Goal: Transaction & Acquisition: Purchase product/service

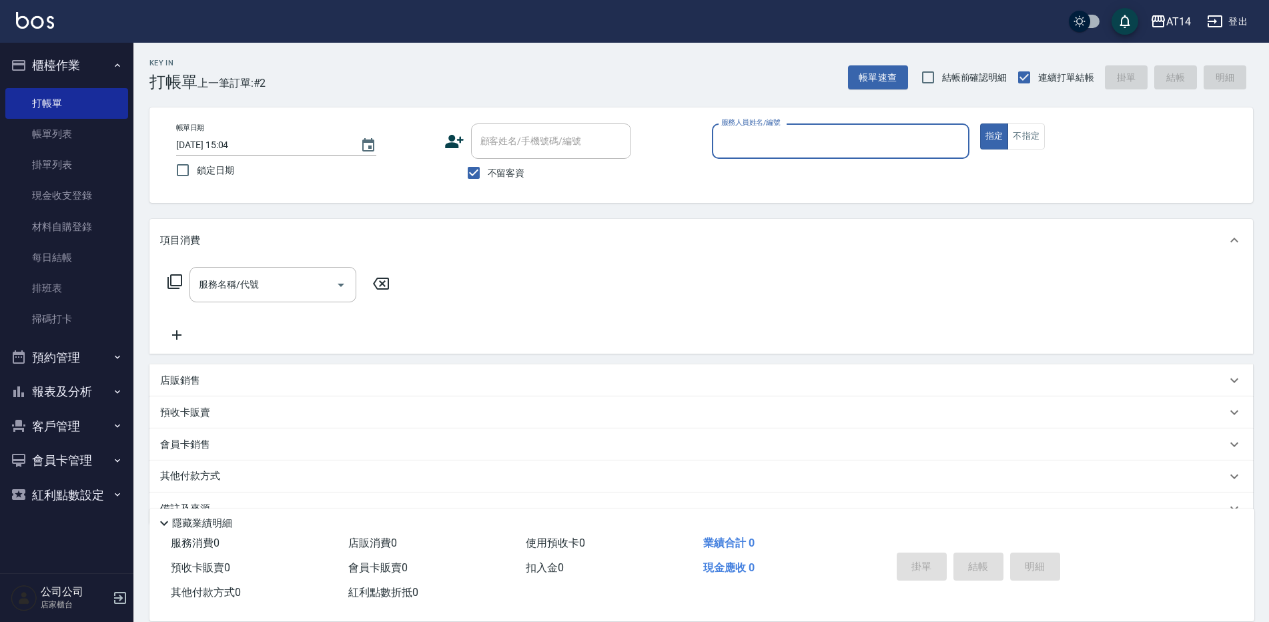
click at [69, 385] on button "報表及分析" at bounding box center [66, 391] width 123 height 35
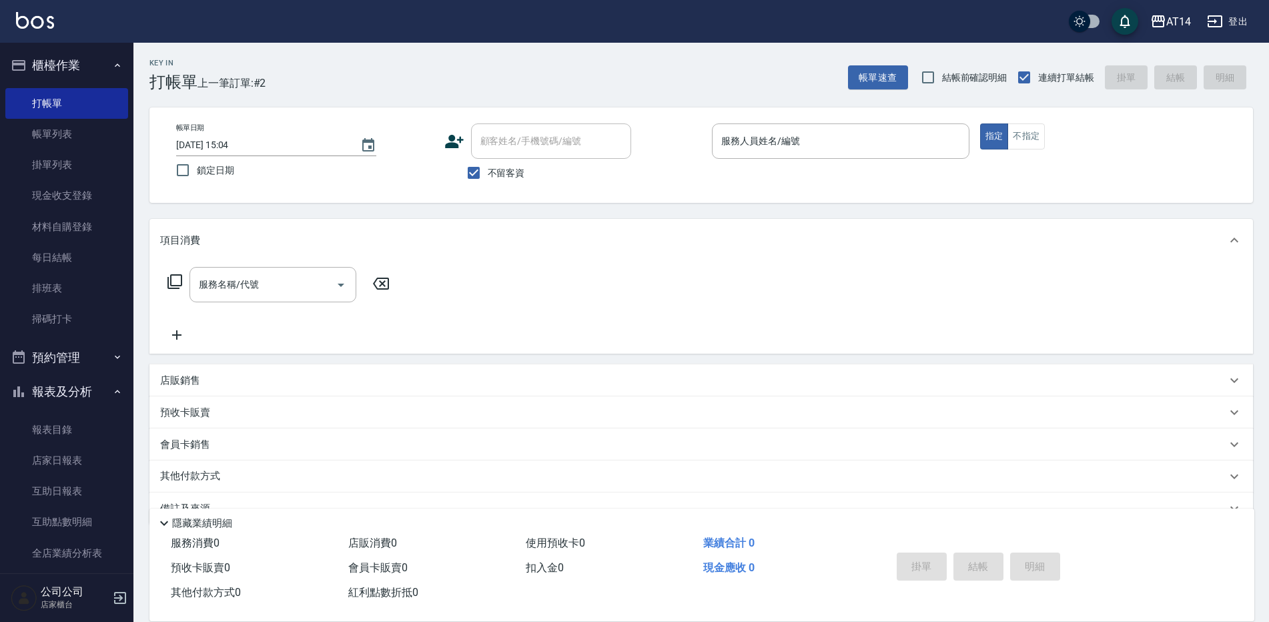
click at [83, 353] on button "預約管理" at bounding box center [66, 357] width 123 height 35
click at [87, 417] on link "單日預約紀錄" at bounding box center [66, 425] width 123 height 31
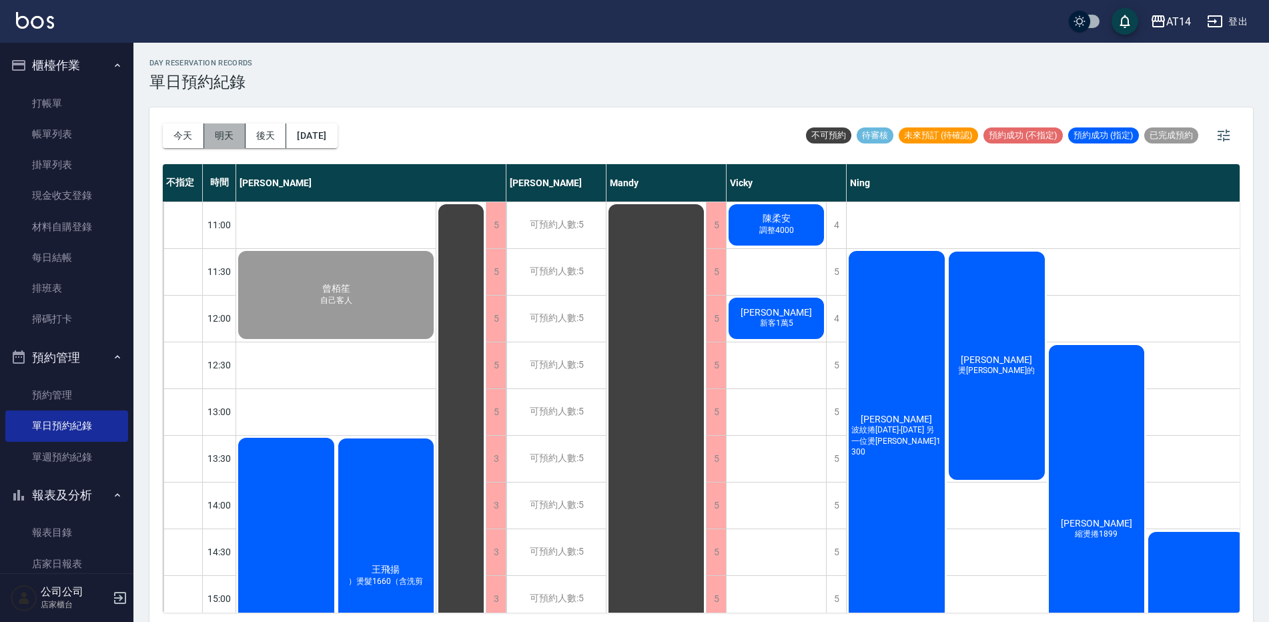
click at [230, 129] on button "明天" at bounding box center [224, 135] width 41 height 25
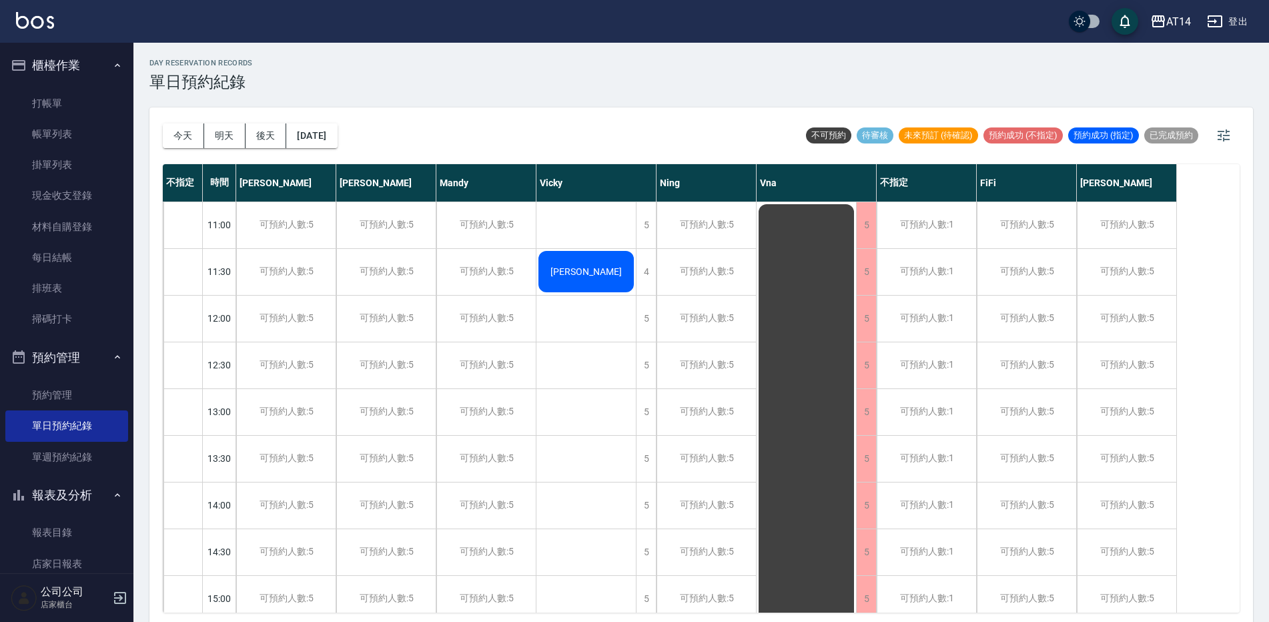
click at [113, 351] on button "預約管理" at bounding box center [66, 357] width 123 height 35
click at [93, 395] on button "報表及分析" at bounding box center [66, 391] width 123 height 35
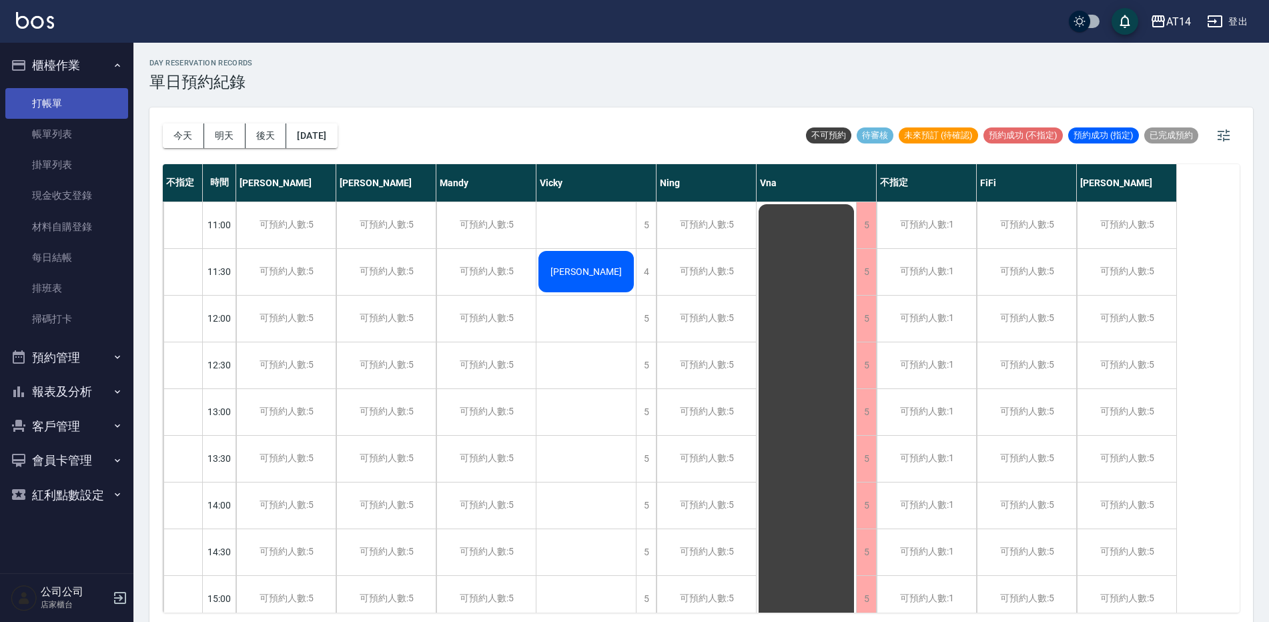
click at [85, 108] on link "打帳單" at bounding box center [66, 103] width 123 height 31
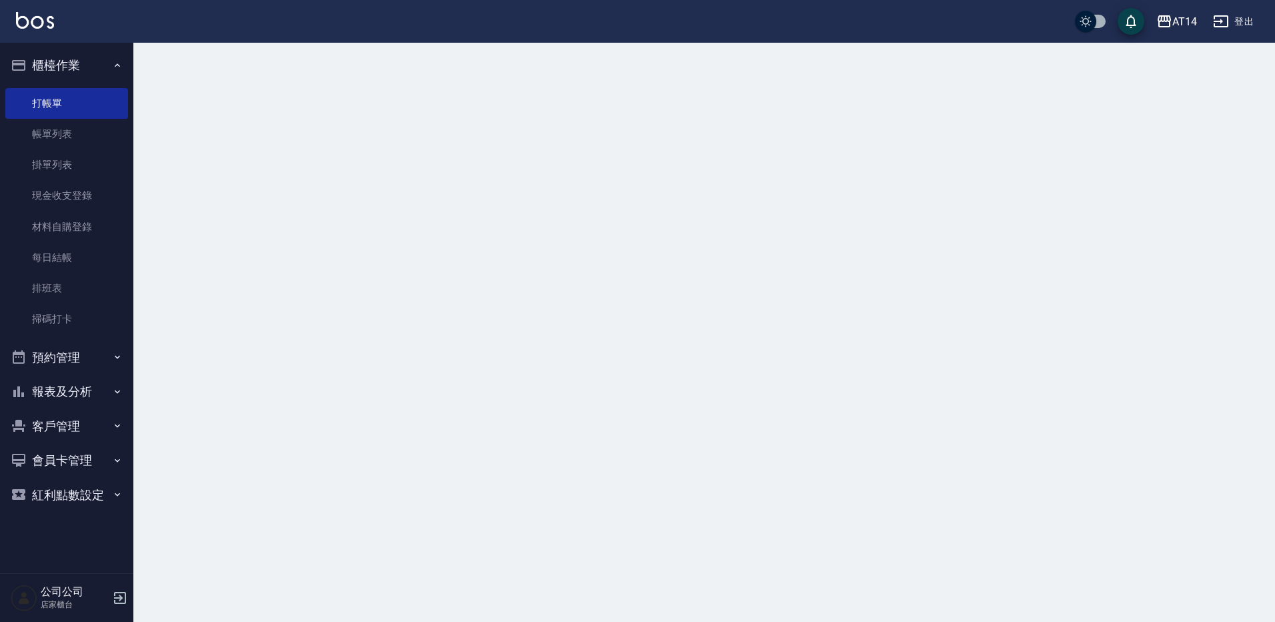
click at [92, 68] on button "櫃檯作業" at bounding box center [66, 65] width 123 height 35
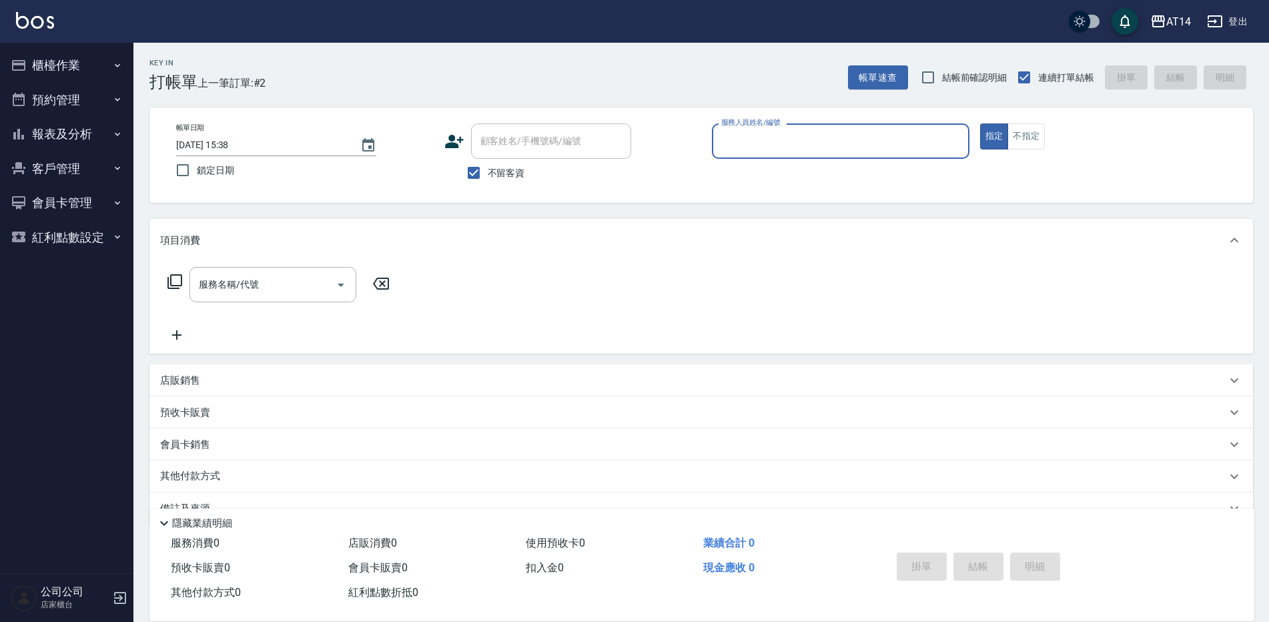
click at [774, 137] on input "服務人員姓名/編號" at bounding box center [840, 140] width 245 height 23
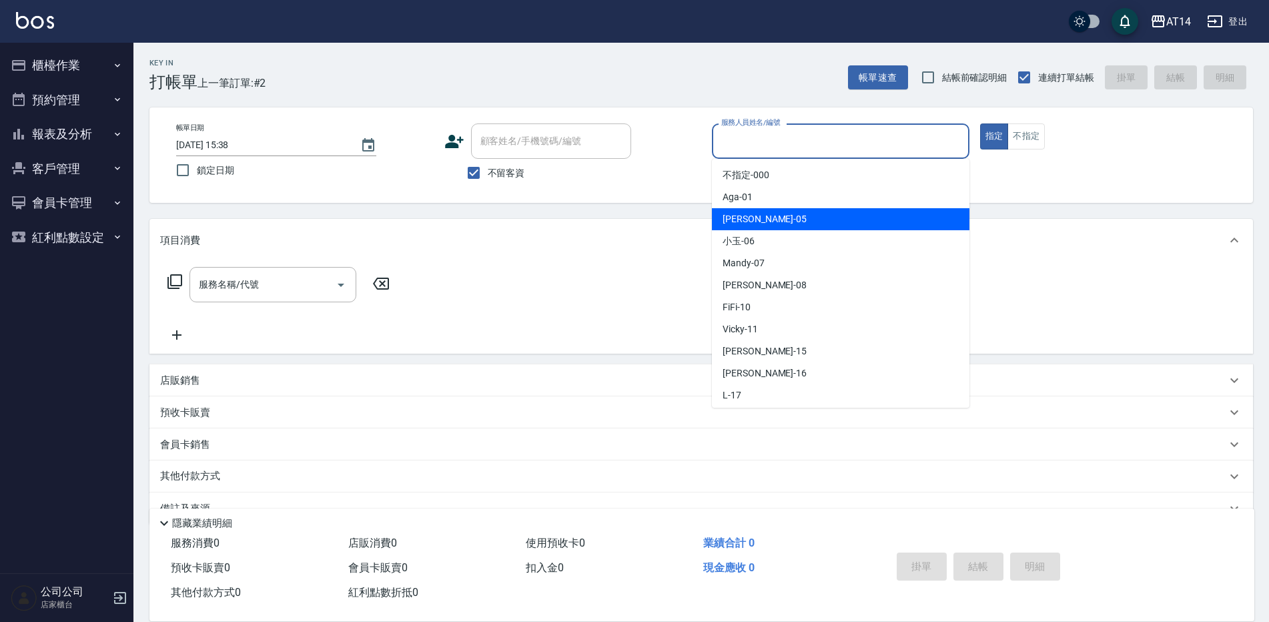
click at [784, 219] on div "Patty -05" at bounding box center [840, 219] width 257 height 22
type input "Patty-05"
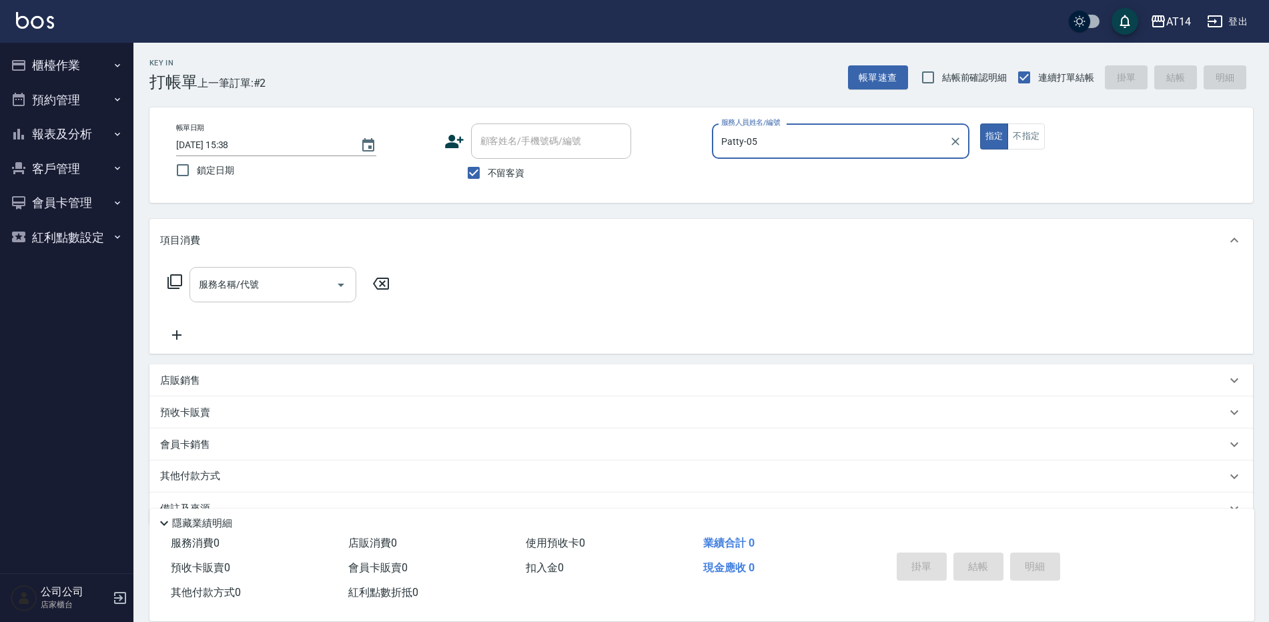
click at [240, 284] on div "服務名稱/代號 服務名稱/代號" at bounding box center [272, 284] width 167 height 35
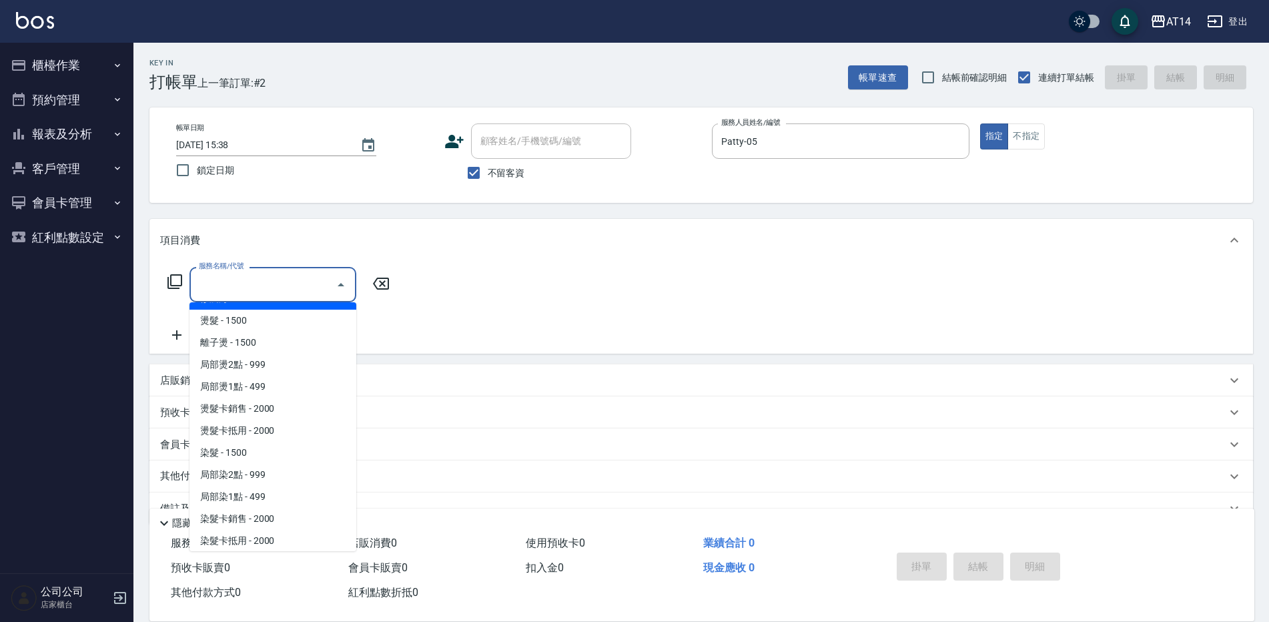
scroll to position [333, 0]
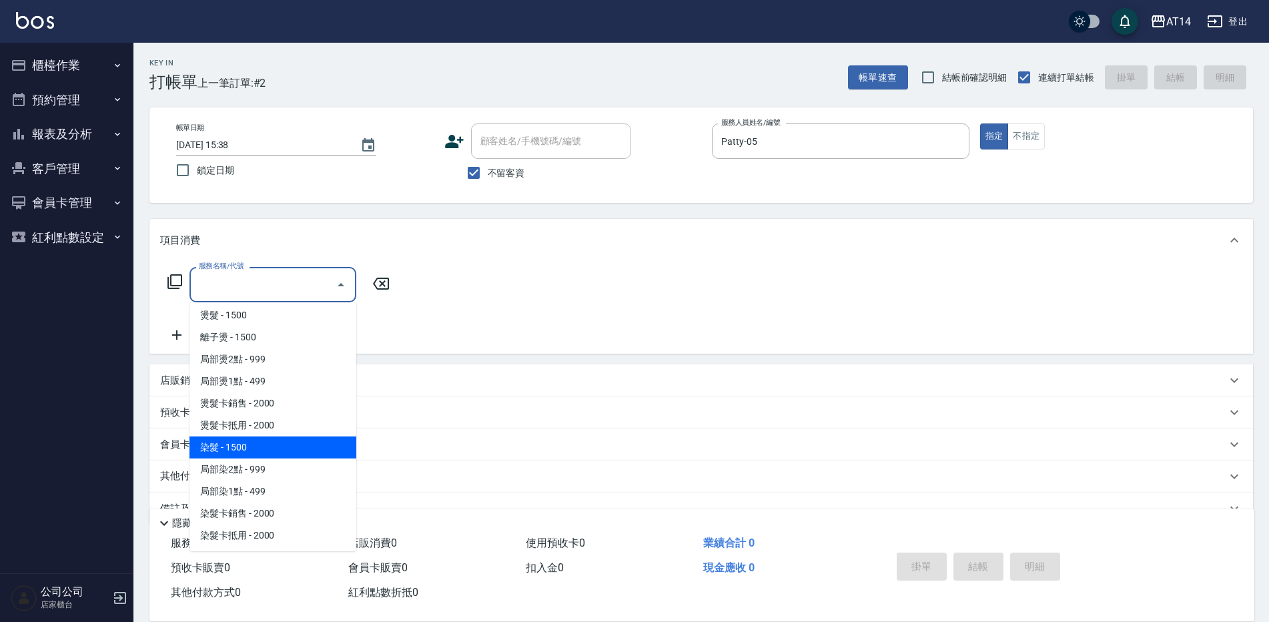
click at [253, 448] on span "染髮 - 1500" at bounding box center [272, 447] width 167 height 22
type input "染髮(041)"
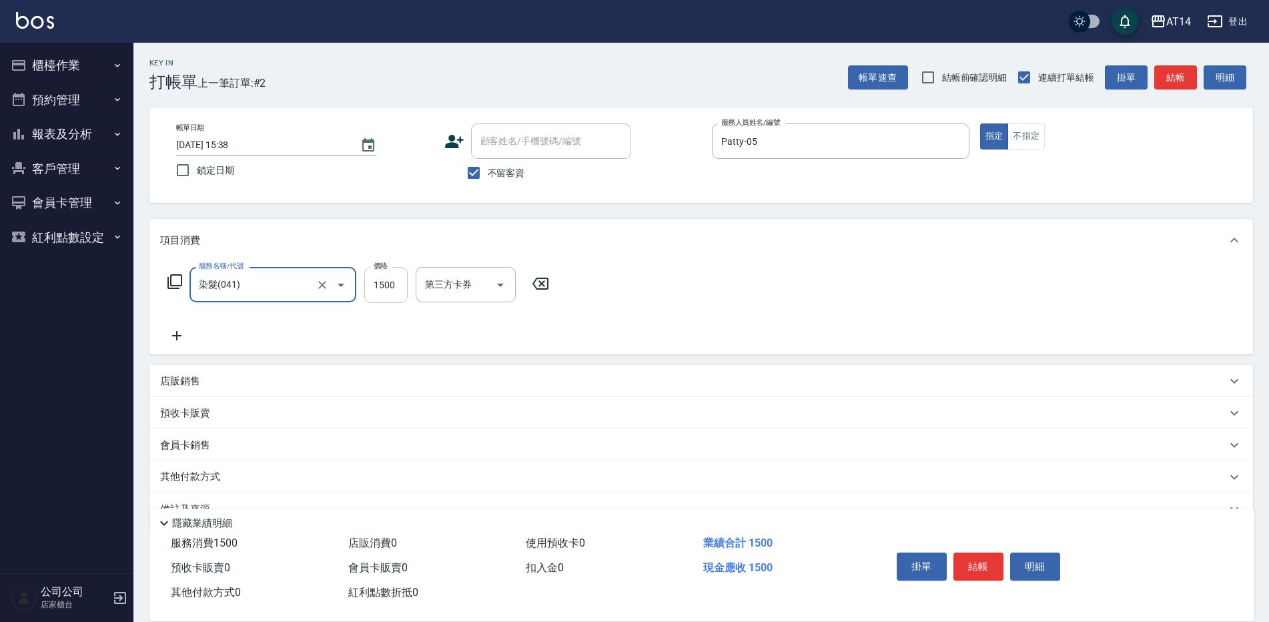
click at [376, 280] on input "1500" at bounding box center [385, 285] width 43 height 36
type input "3700"
click at [982, 558] on button "結帳" at bounding box center [978, 566] width 50 height 28
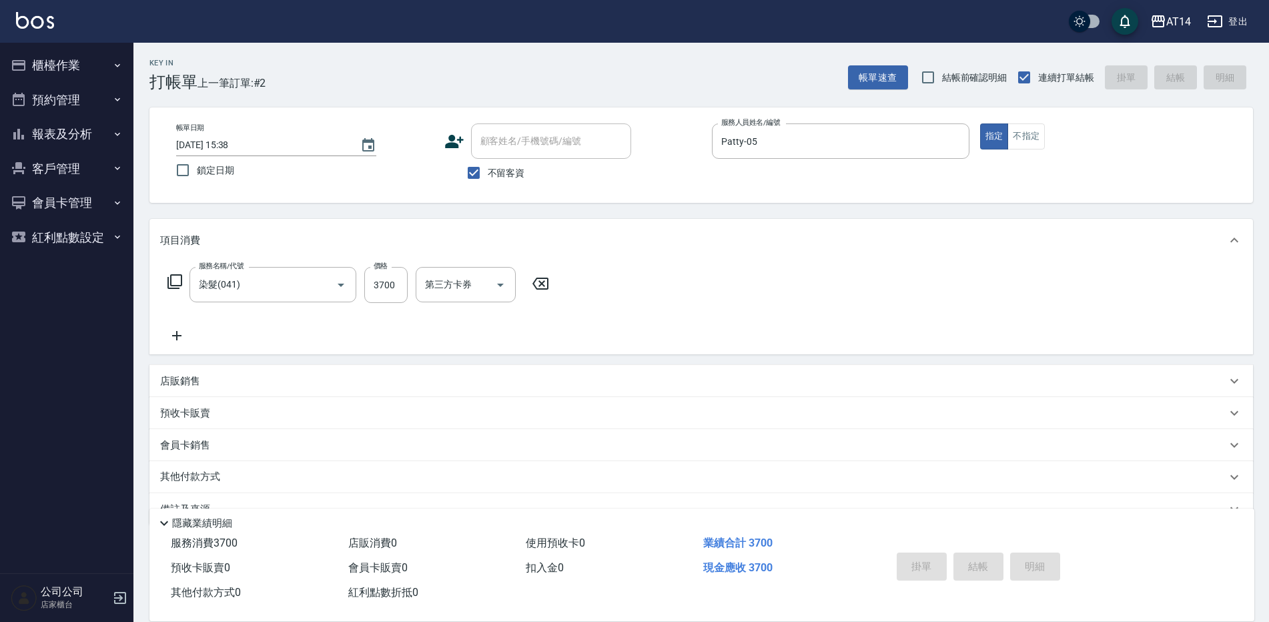
type input "[DATE] 15:49"
